Goal: Task Accomplishment & Management: Manage account settings

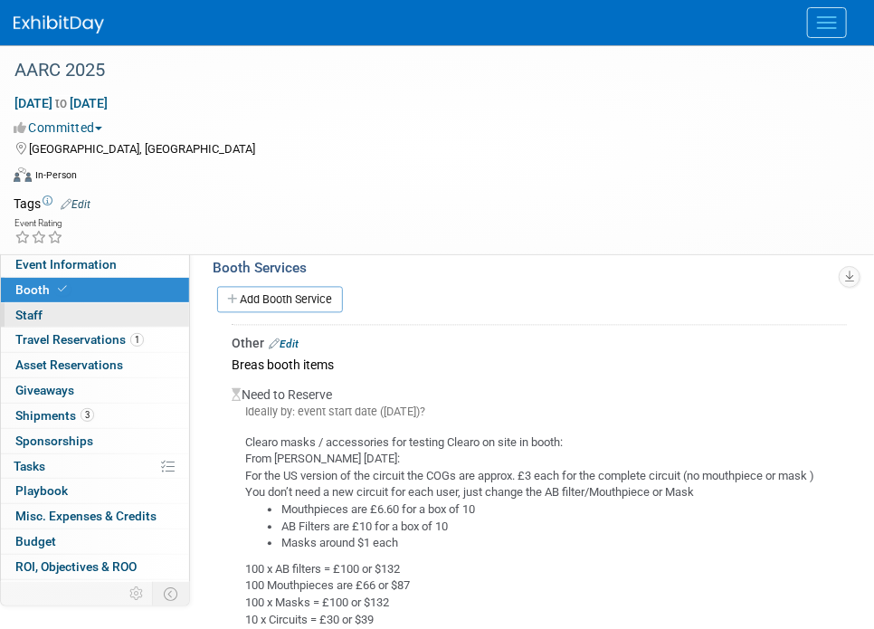
scroll to position [982, 0]
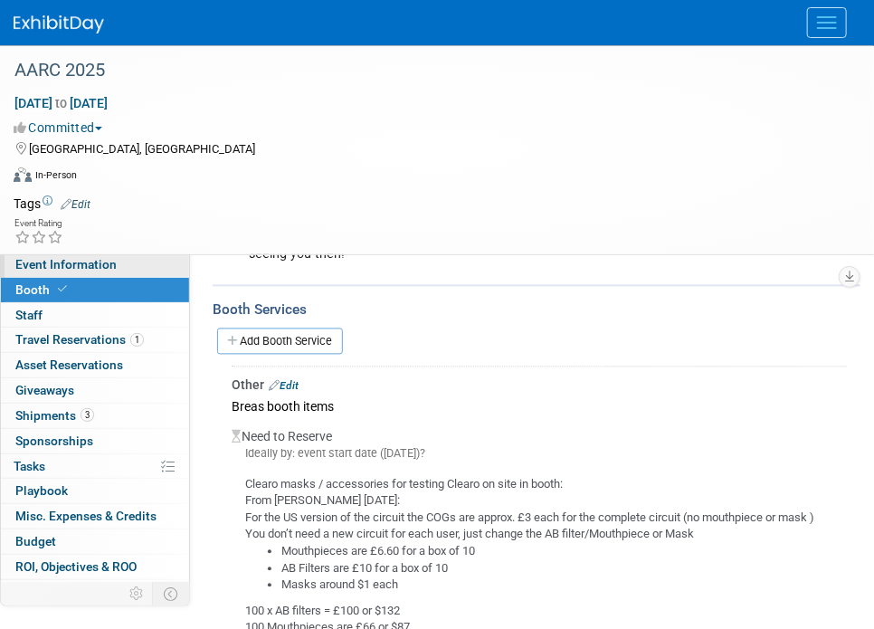
click at [82, 267] on span "Event Information" at bounding box center [65, 264] width 101 height 14
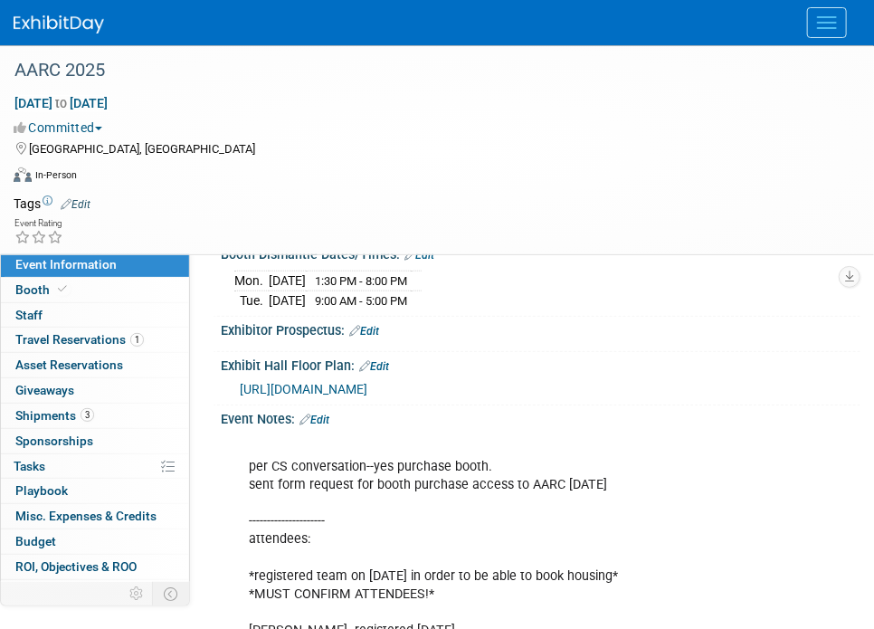
scroll to position [351, 0]
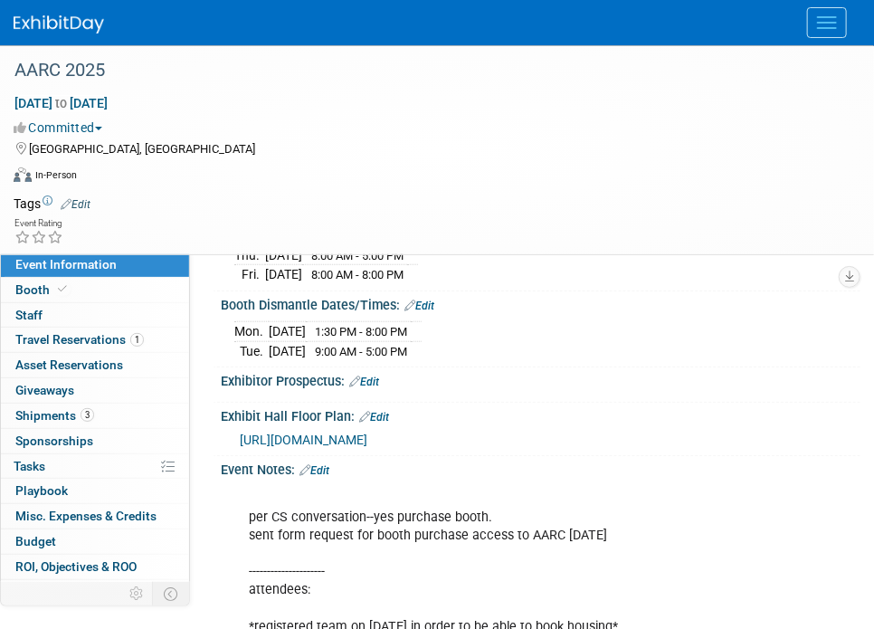
click at [327, 477] on link "Edit" at bounding box center [315, 470] width 30 height 13
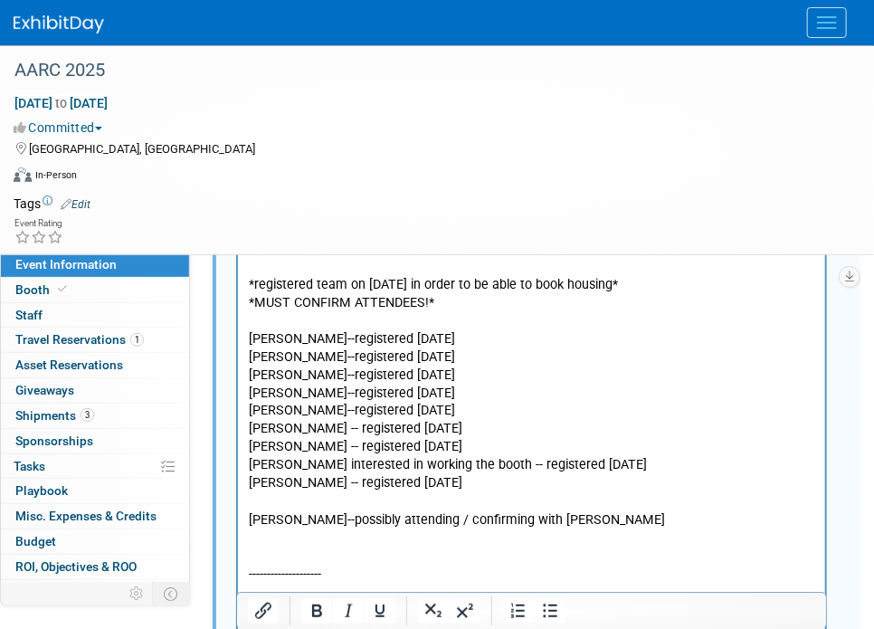
scroll to position [713, 0]
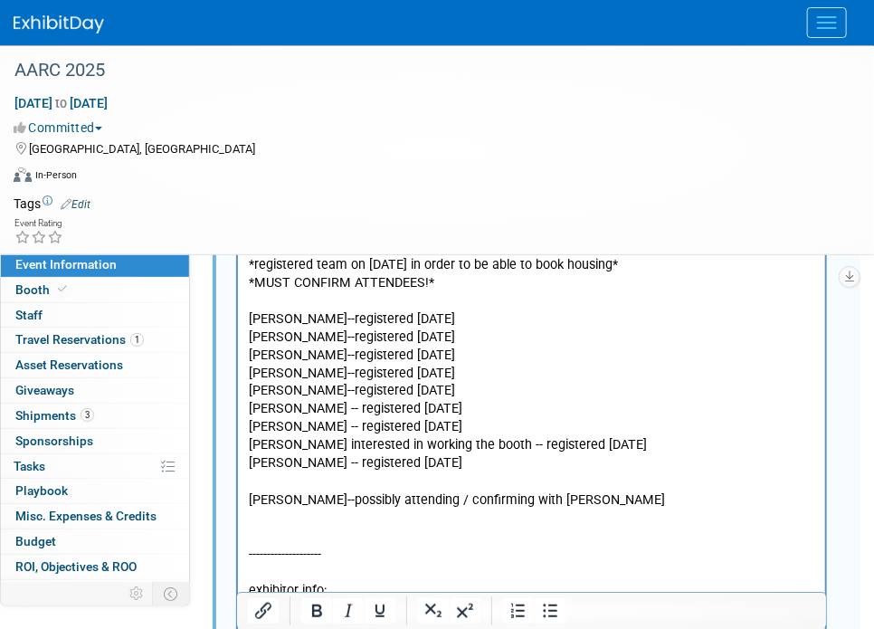
drag, startPoint x: 607, startPoint y: 425, endPoint x: 445, endPoint y: 428, distance: 162.0
drag, startPoint x: 513, startPoint y: 444, endPoint x: 333, endPoint y: 448, distance: 180.2
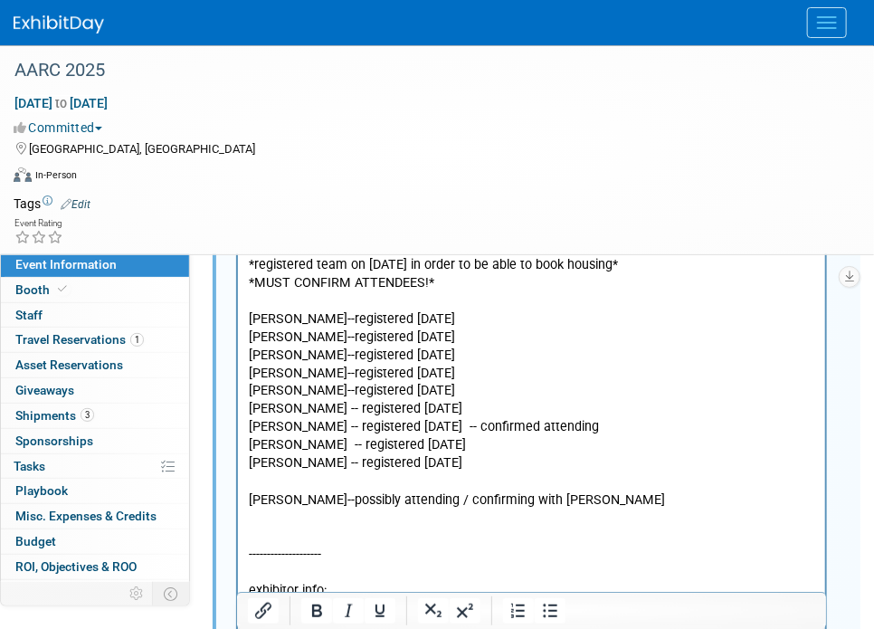
drag, startPoint x: 594, startPoint y: 426, endPoint x: 446, endPoint y: 432, distance: 147.6
copy p "-- confirmed attending"
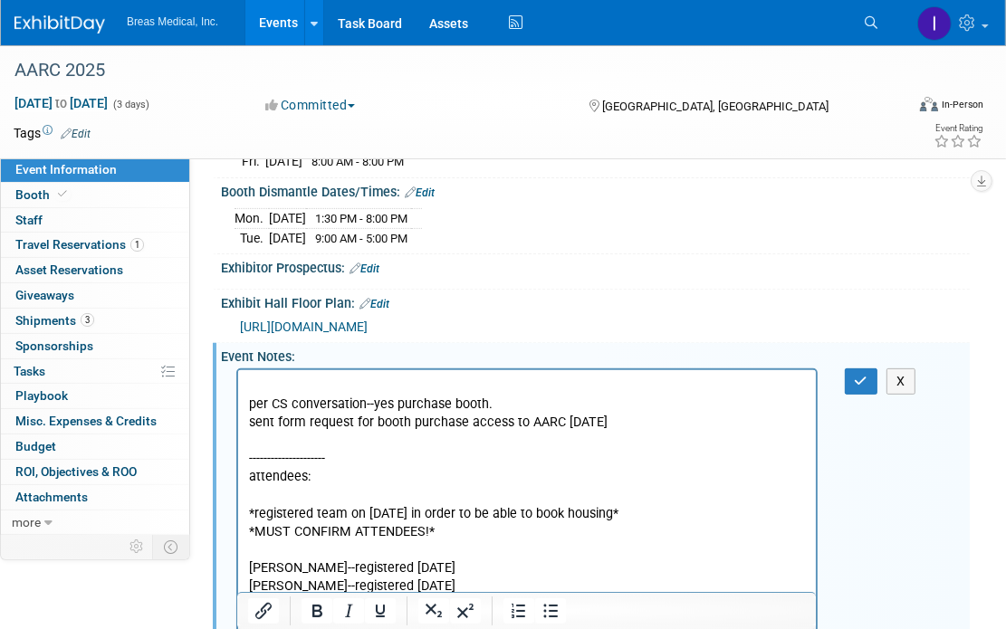
scroll to position [362, 0]
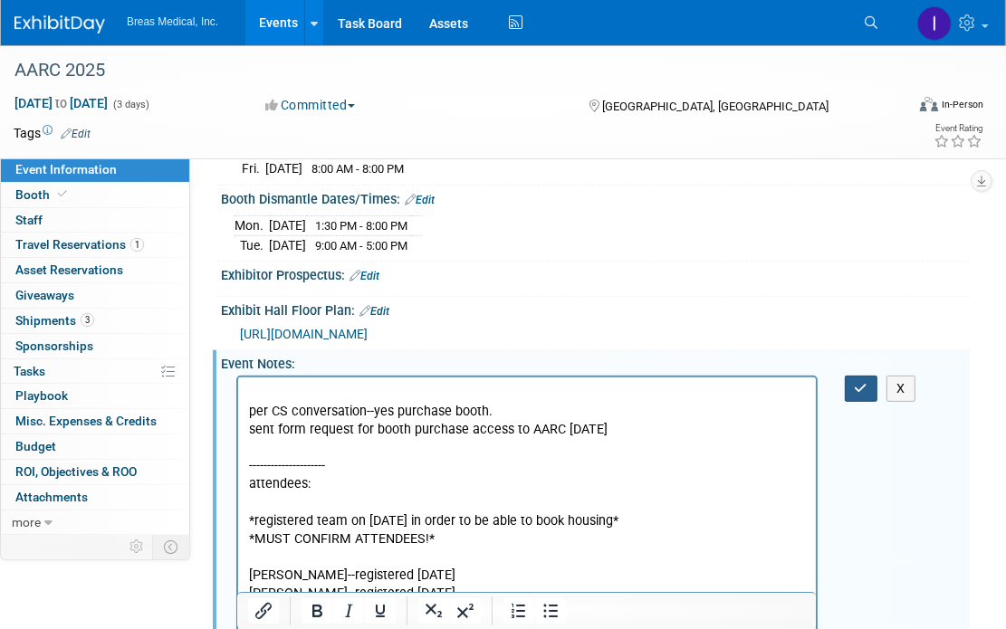
click at [862, 384] on button "button" at bounding box center [861, 389] width 33 height 26
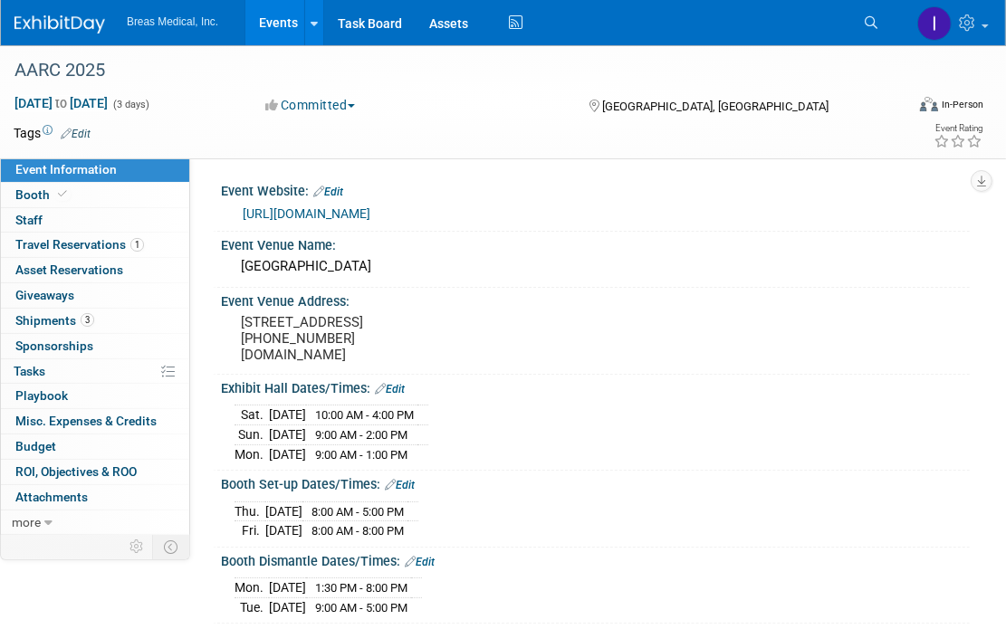
scroll to position [0, 0]
click at [35, 191] on span "Booth" at bounding box center [42, 194] width 55 height 14
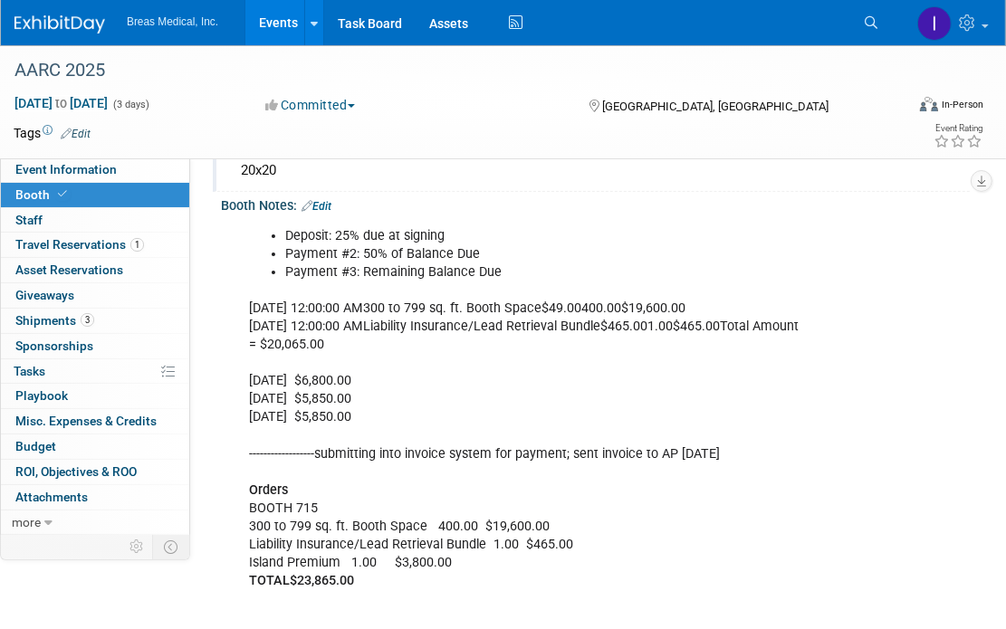
scroll to position [272, 0]
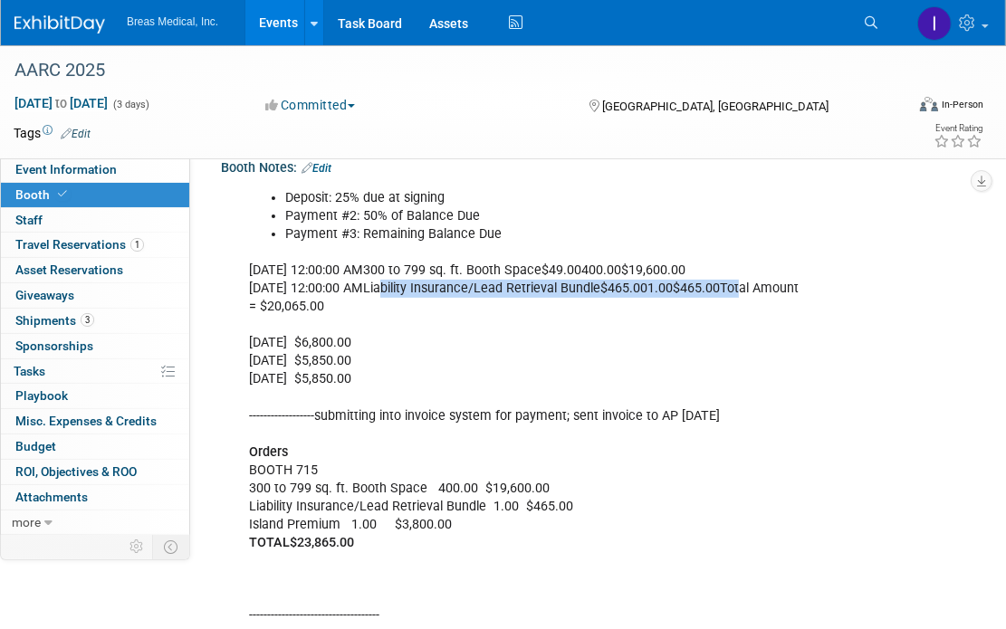
drag, startPoint x: 384, startPoint y: 287, endPoint x: 739, endPoint y: 291, distance: 354.8
click at [739, 291] on div "Deposit: 25% due at signing Payment #2: 50% of Balance Due Payment #3: Remainin…" at bounding box center [526, 534] width 581 height 709
copy div "Liability Insurance/Lead Retrieval Bundle$465.001.00$465.00"
